Goal: Check status

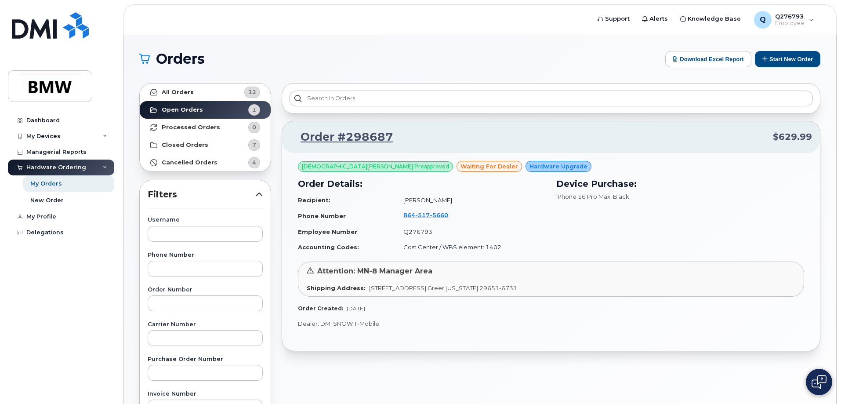
click at [378, 324] on p "Dealer: DMI SNOW T-Mobile" at bounding box center [551, 323] width 506 height 8
click at [362, 140] on link "Order #298687" at bounding box center [341, 137] width 103 height 16
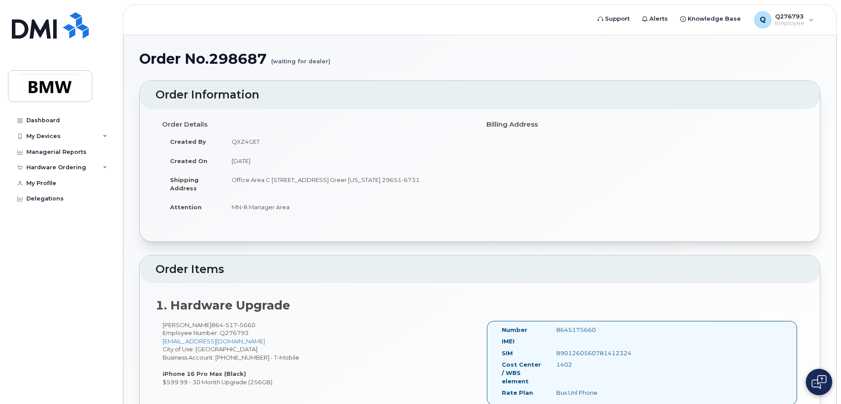
drag, startPoint x: 336, startPoint y: 60, endPoint x: 296, endPoint y: 60, distance: 40.0
click at [296, 60] on h1 "Order No.298687 (waiting for dealer)" at bounding box center [479, 58] width 681 height 15
click at [103, 132] on div "My Devices" at bounding box center [61, 136] width 106 height 16
